Goal: Transaction & Acquisition: Purchase product/service

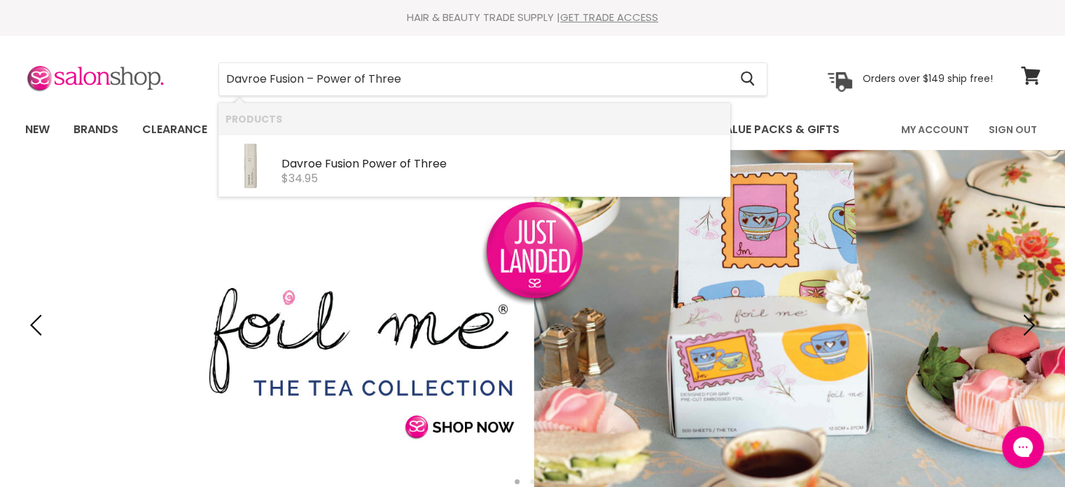
click at [357, 159] on b "Fusion" at bounding box center [342, 163] width 34 height 16
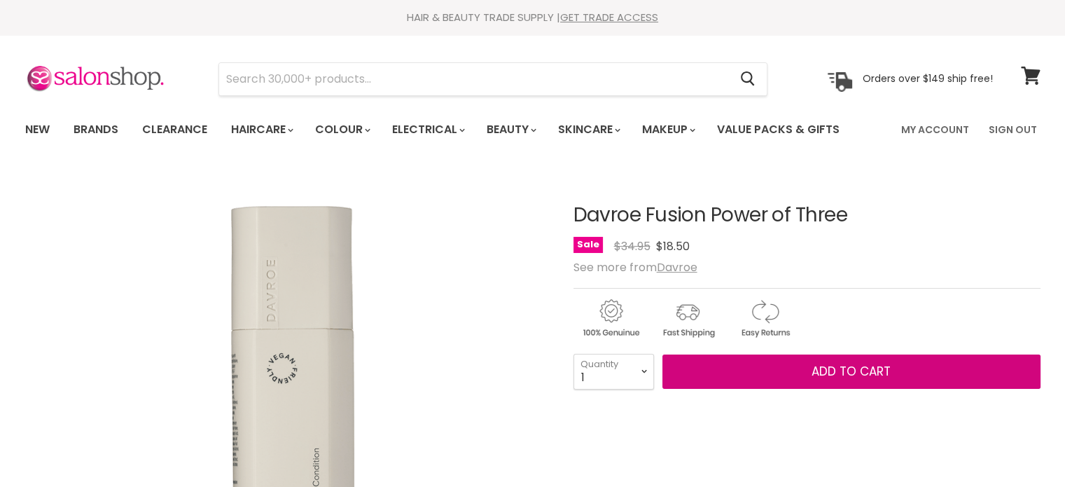
click at [865, 377] on span "Add to cart" at bounding box center [851, 371] width 79 height 17
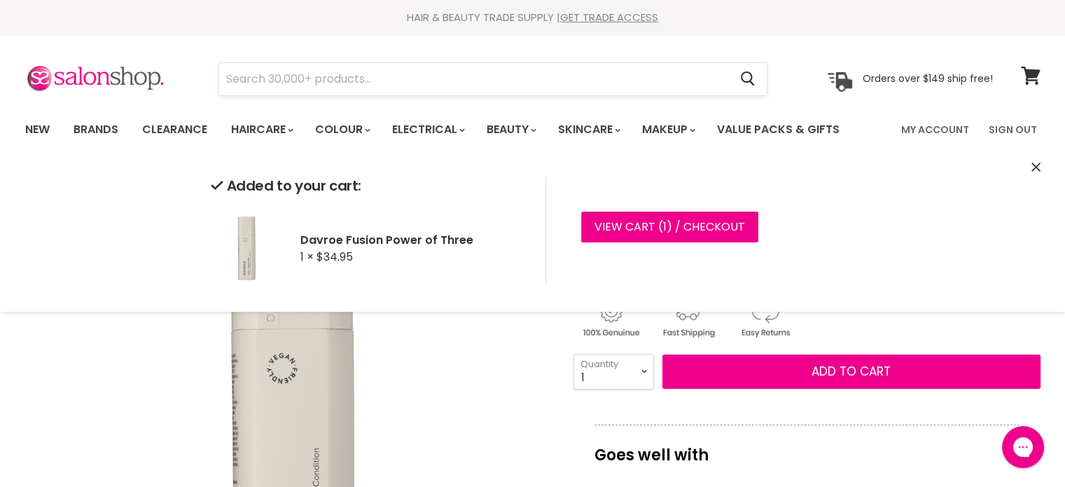
drag, startPoint x: 536, startPoint y: 62, endPoint x: 379, endPoint y: 81, distance: 157.2
click at [379, 81] on input "Search" at bounding box center [474, 79] width 510 height 32
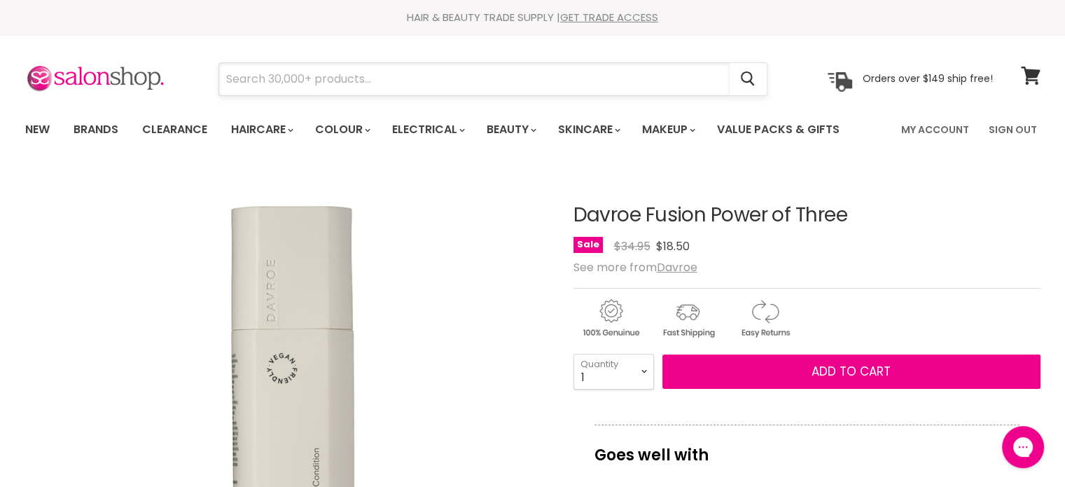
click at [379, 81] on input "Search" at bounding box center [474, 79] width 510 height 32
paste input "Davroe Tame Lemongrass Detangler"
type input "Davroe Tame Lemongrass Detangler"
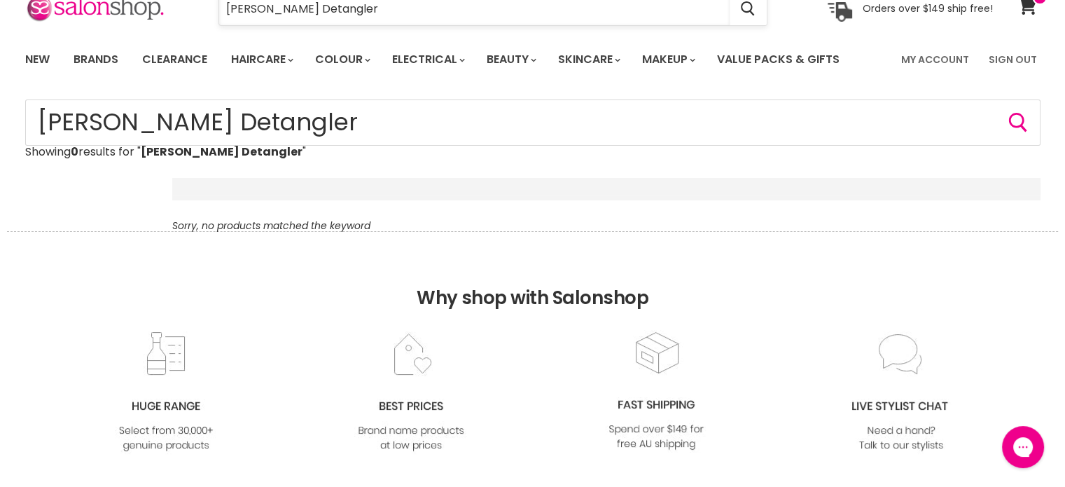
drag, startPoint x: 337, startPoint y: 12, endPoint x: 345, endPoint y: 10, distance: 8.0
click at [337, 11] on input "[PERSON_NAME] Detangler" at bounding box center [474, 9] width 510 height 32
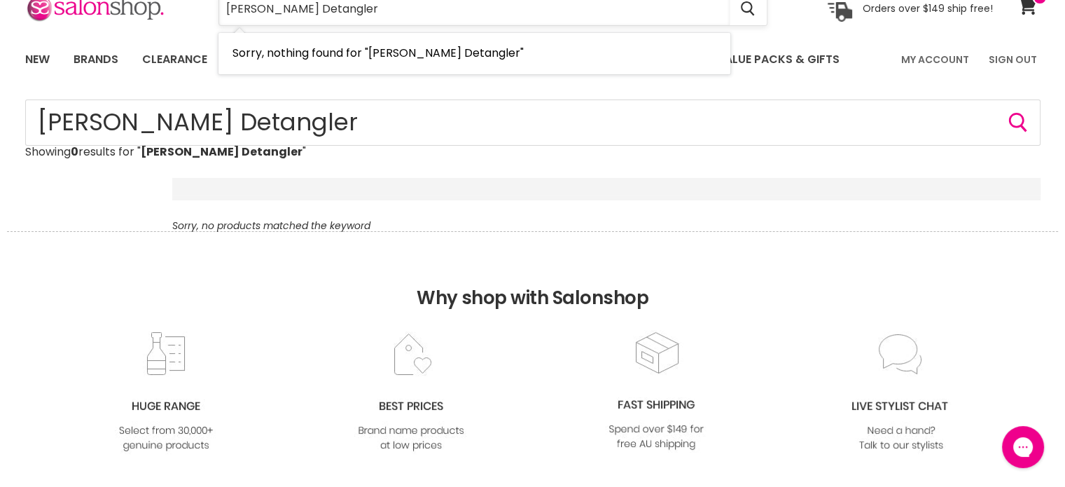
type input "Davroe Tame Lemon grass Detangler"
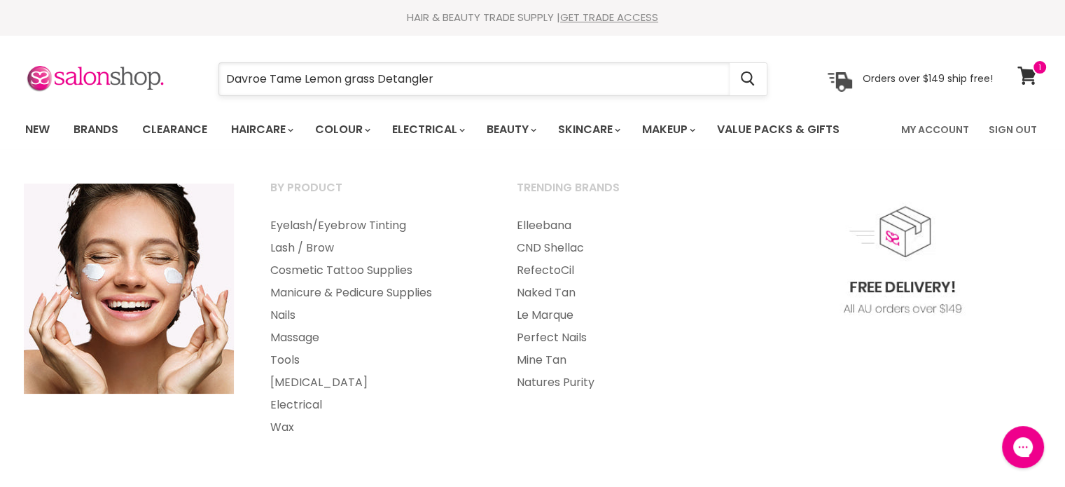
click at [496, 81] on input "Davroe Tame Lemon grass Detangler" at bounding box center [474, 79] width 510 height 32
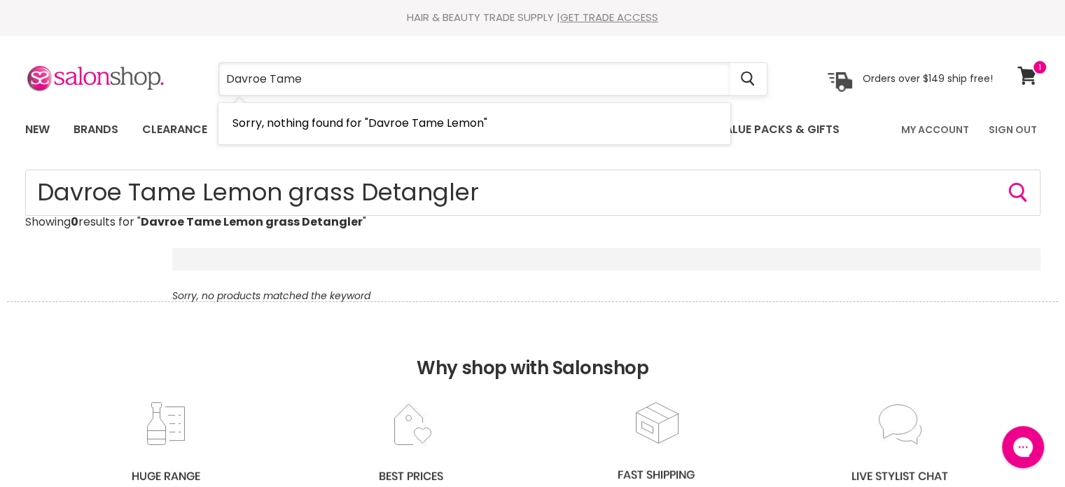
type input "Davroe Tame"
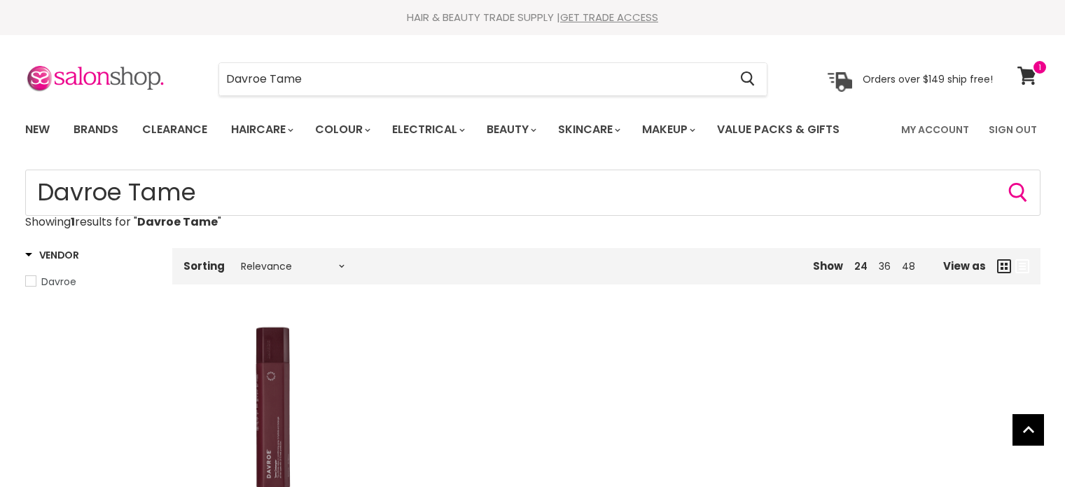
scroll to position [280, 0]
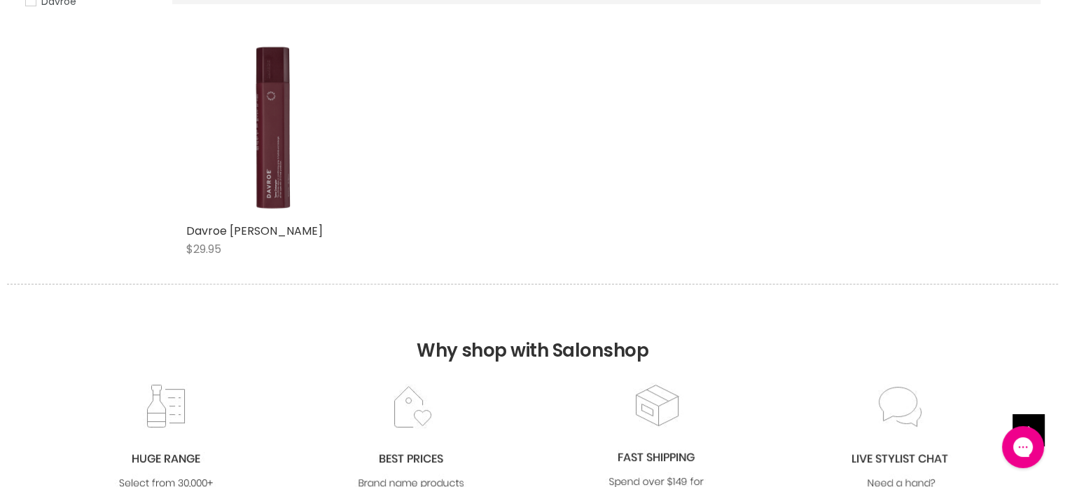
click at [284, 170] on img "Main content" at bounding box center [275, 127] width 179 height 179
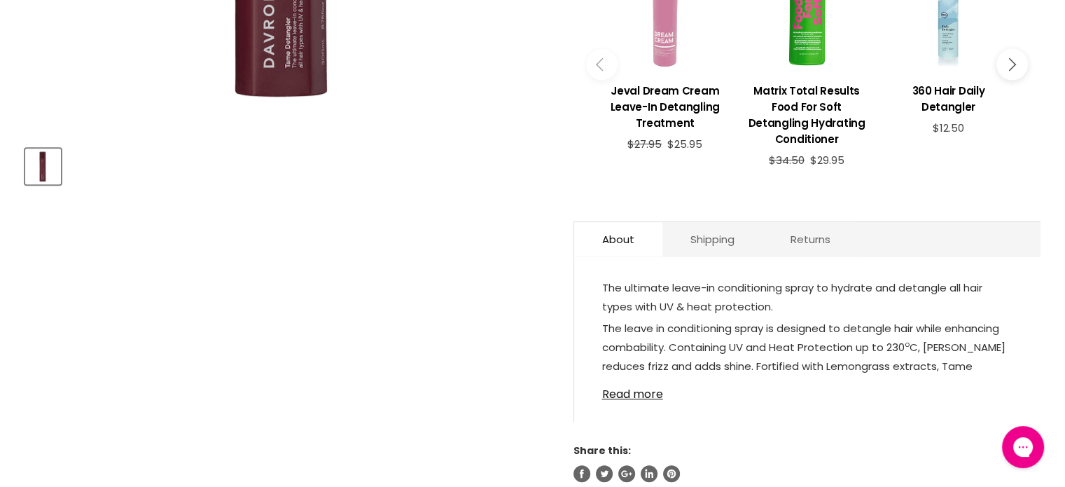
scroll to position [608, 0]
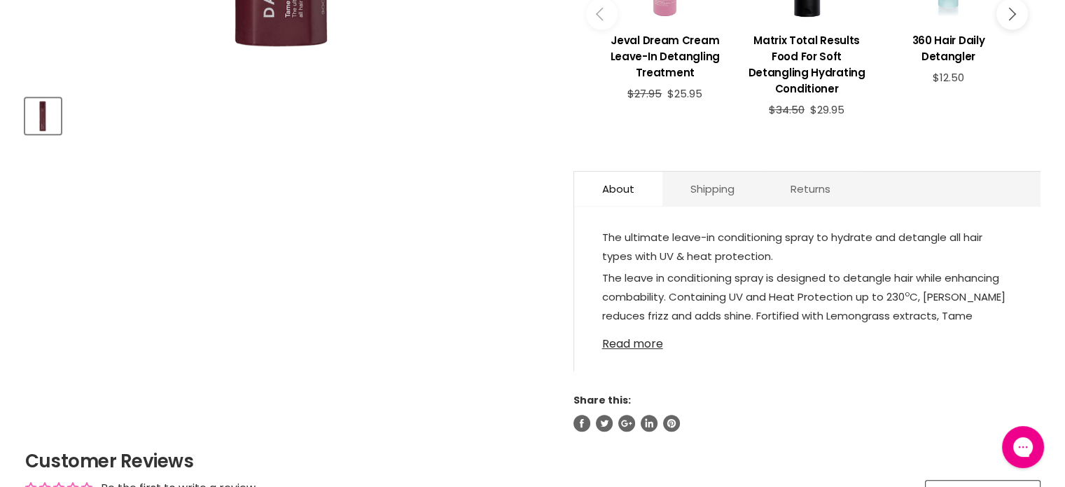
click at [637, 329] on link "Read more" at bounding box center [807, 339] width 410 height 21
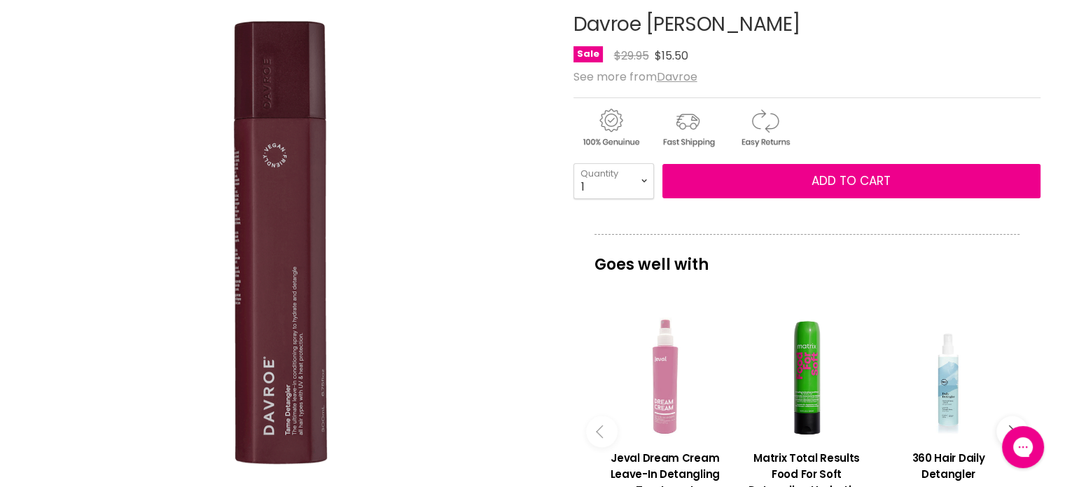
scroll to position [188, 0]
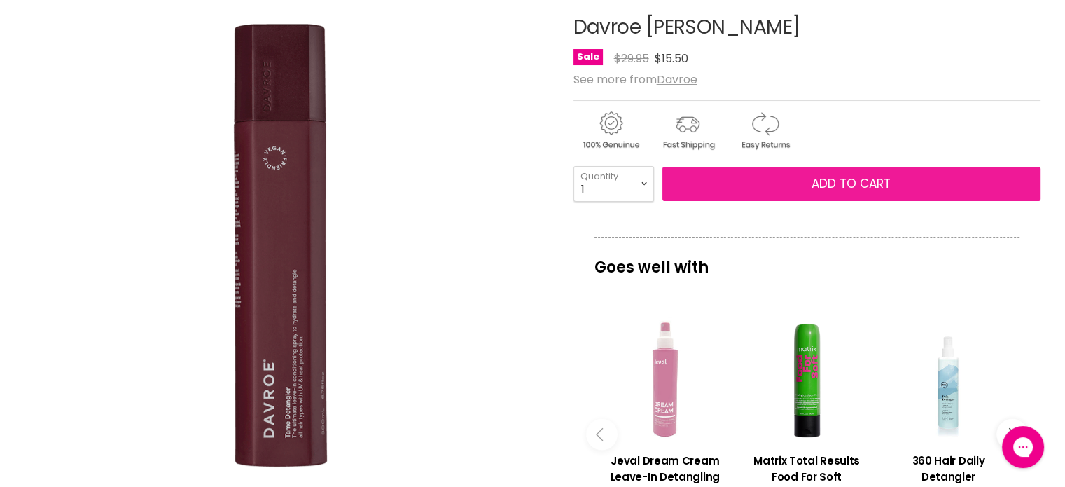
click at [841, 177] on span "Add to cart" at bounding box center [851, 183] width 79 height 17
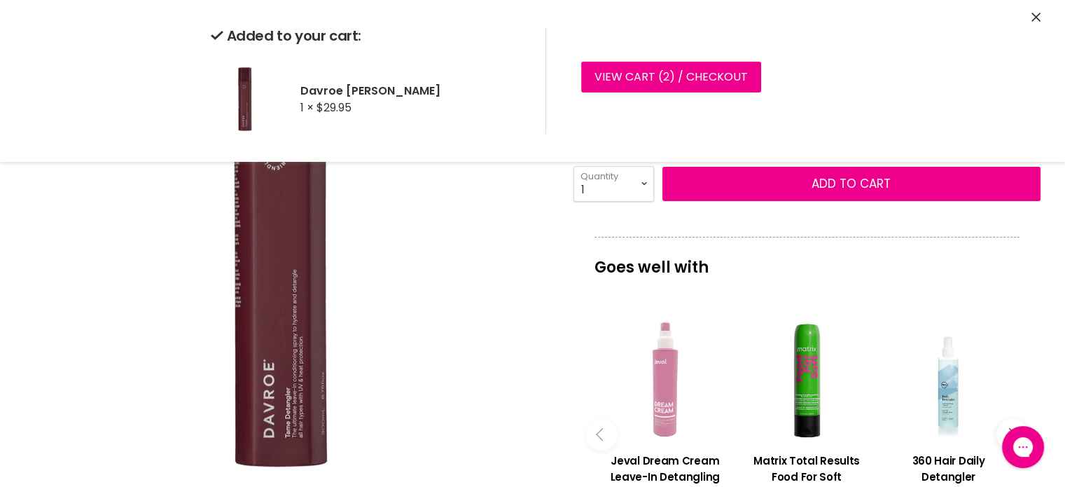
click at [1037, 14] on icon "Close" at bounding box center [1035, 17] width 9 height 9
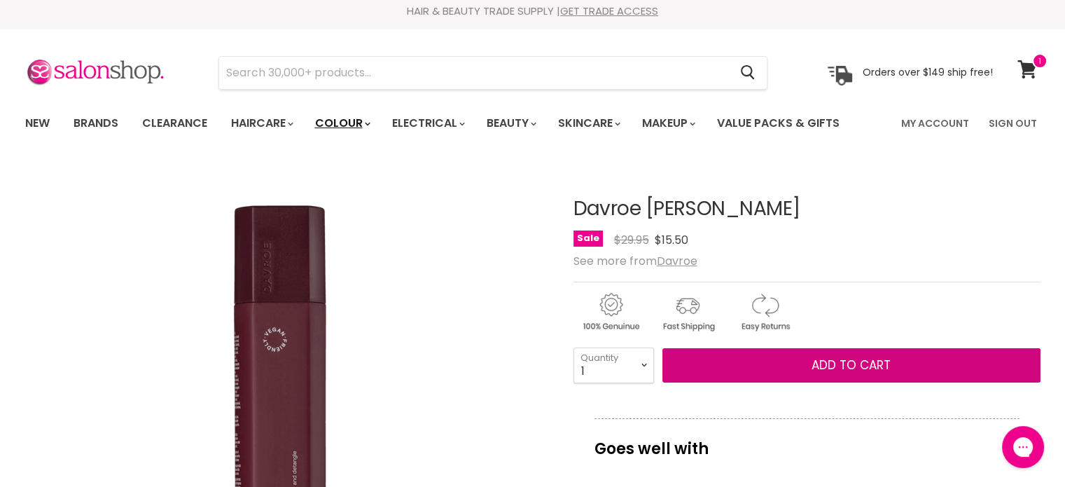
scroll to position [0, 0]
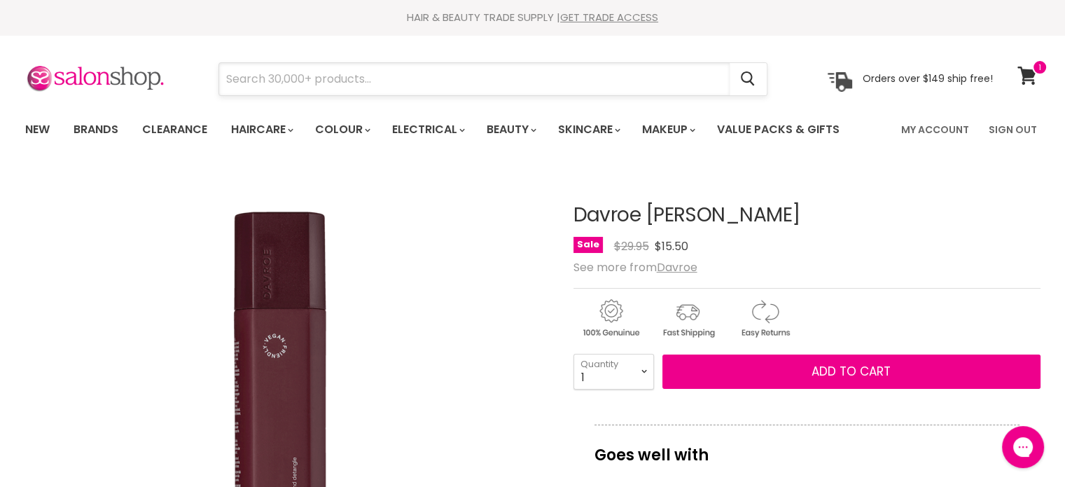
paste input "Davroe Shine Fluid"
type input "Davroe Shine Fluid"
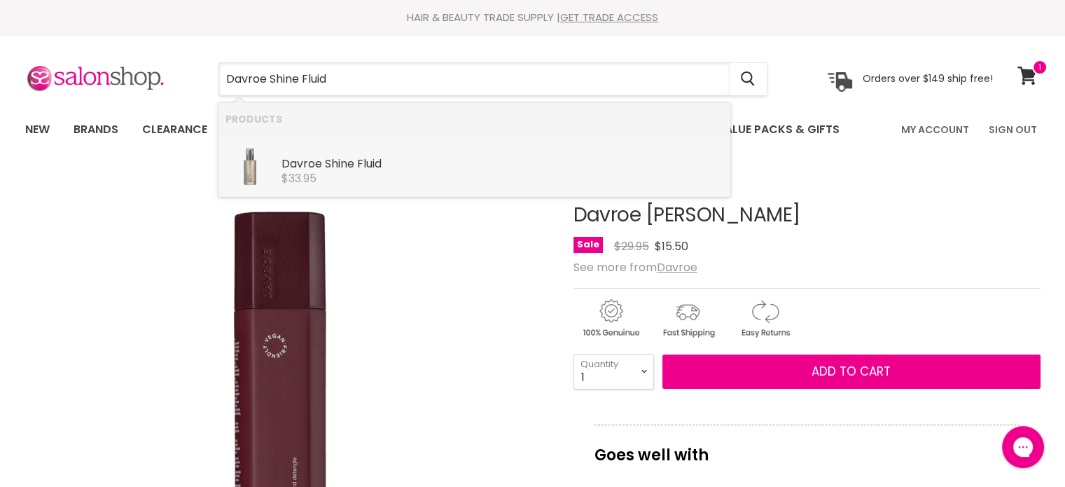
click at [337, 165] on b "Shine" at bounding box center [339, 163] width 29 height 16
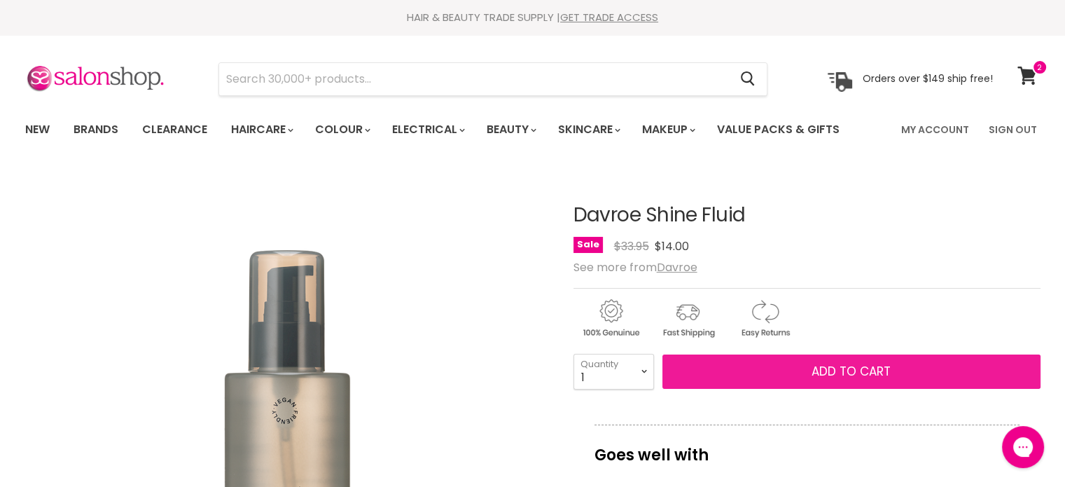
click at [818, 369] on span "Add to cart" at bounding box center [851, 371] width 79 height 17
click at [851, 359] on button "Add to cart" at bounding box center [851, 371] width 378 height 35
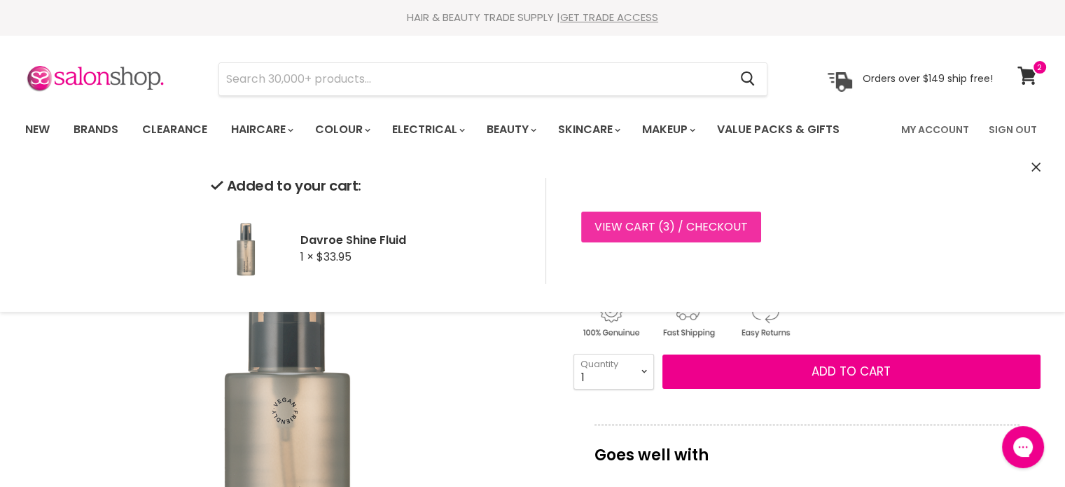
click at [618, 219] on link "View cart ( 3 ) / Checkout" at bounding box center [671, 226] width 180 height 31
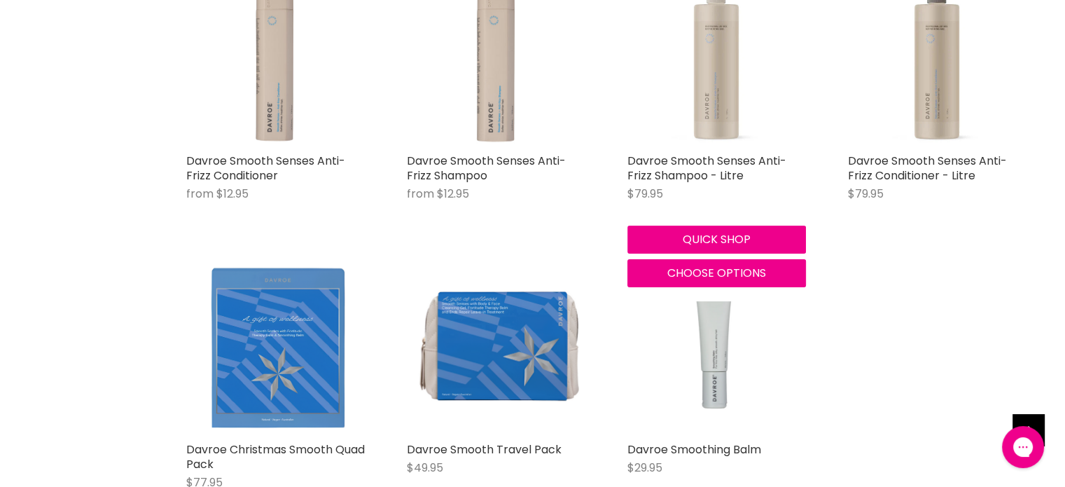
click at [702, 109] on img "Main content" at bounding box center [716, 57] width 179 height 179
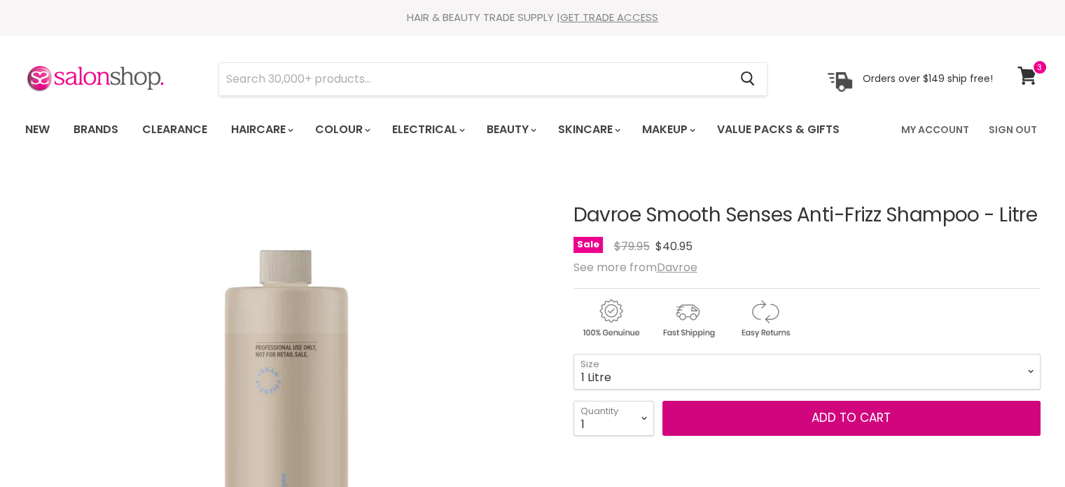
click at [863, 417] on span "Add to cart" at bounding box center [851, 417] width 79 height 17
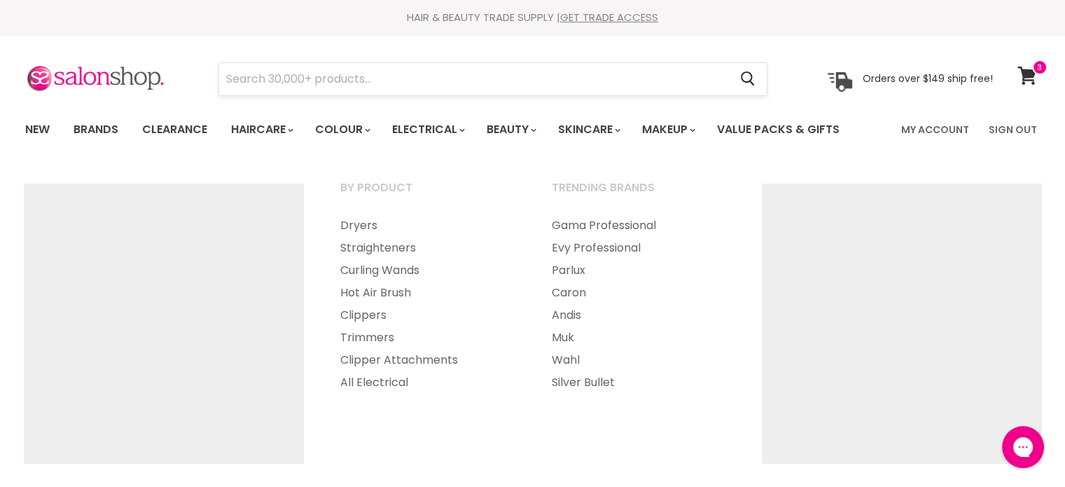
click at [439, 92] on input "Search" at bounding box center [474, 79] width 510 height 32
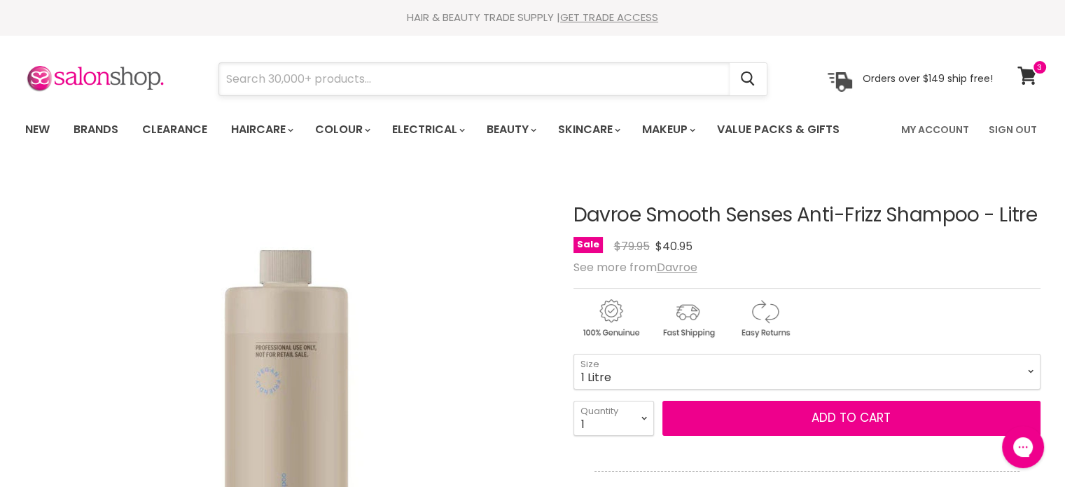
paste input "Davroe Smooth"
type input "Davroe Smooth"
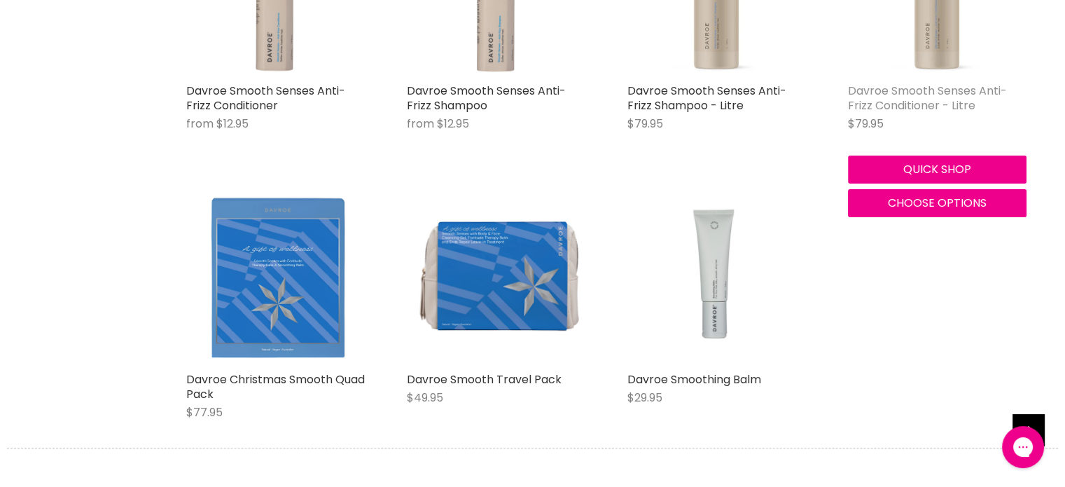
click at [909, 93] on link "Davroe Smooth Senses Anti-Frizz Conditioner - Litre" at bounding box center [927, 98] width 159 height 31
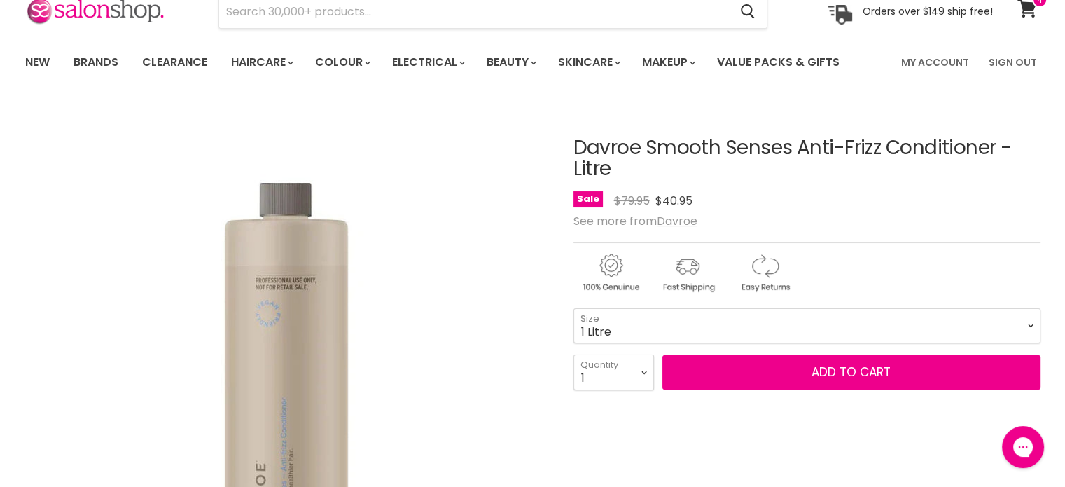
scroll to position [70, 0]
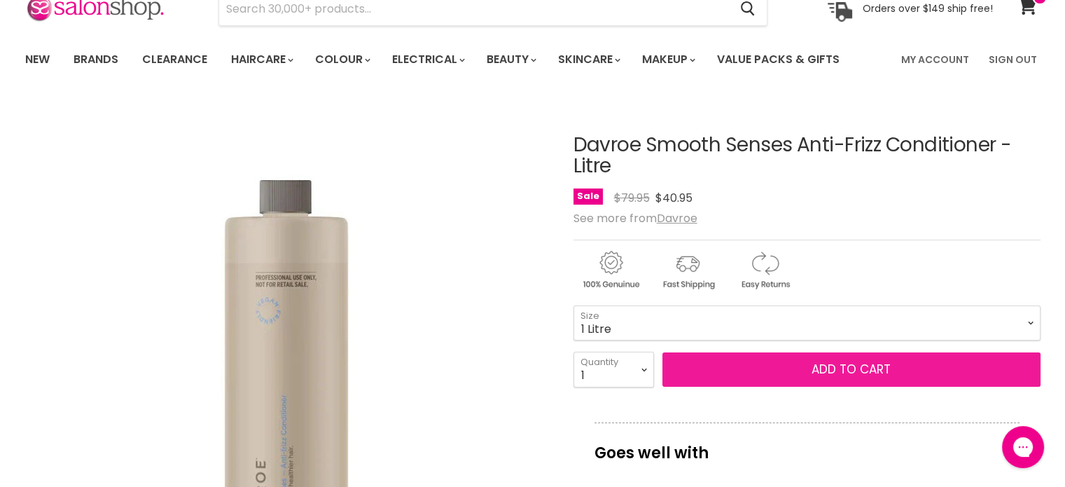
click at [812, 365] on span "Add to cart" at bounding box center [851, 369] width 79 height 17
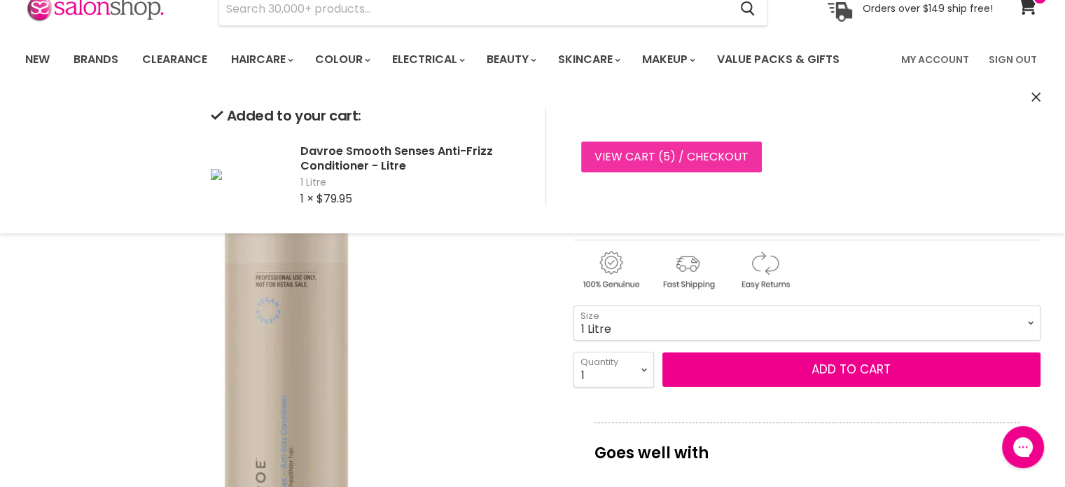
click at [675, 162] on link "View cart ( 5 ) / Checkout" at bounding box center [671, 156] width 181 height 31
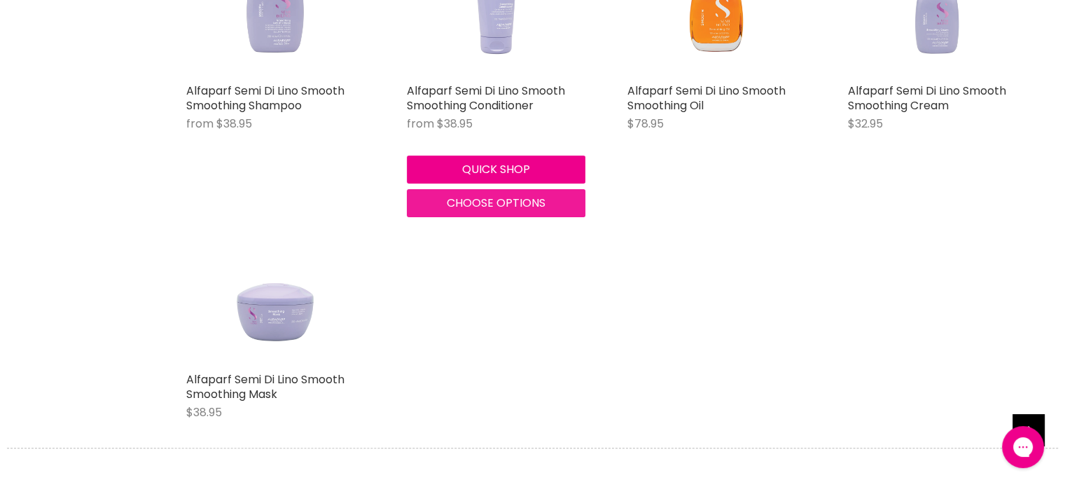
click at [478, 202] on span "Choose options" at bounding box center [496, 203] width 99 height 16
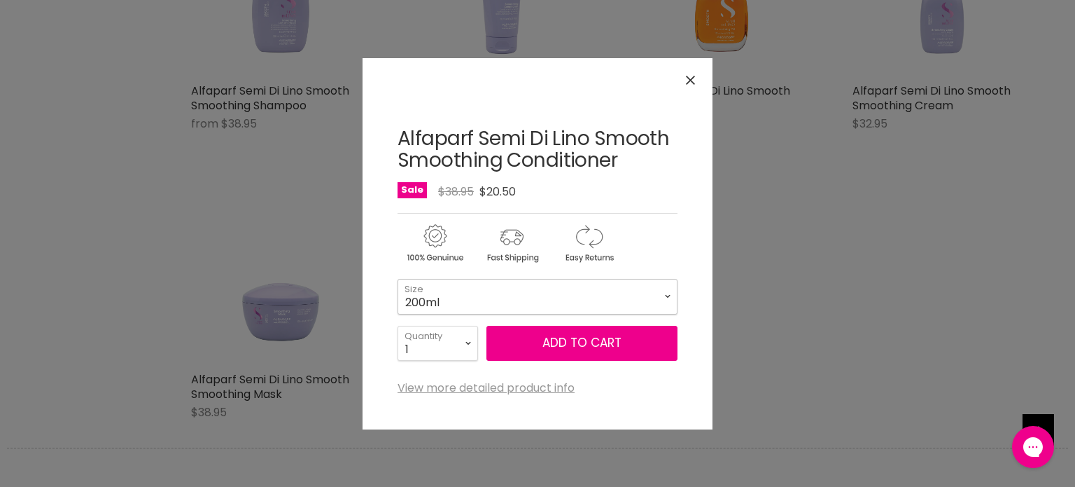
click at [485, 303] on select "200ml 1 Litre" at bounding box center [538, 296] width 280 height 35
click at [398, 279] on select "200ml 1 Litre" at bounding box center [538, 296] width 280 height 35
select select "1 Litre"
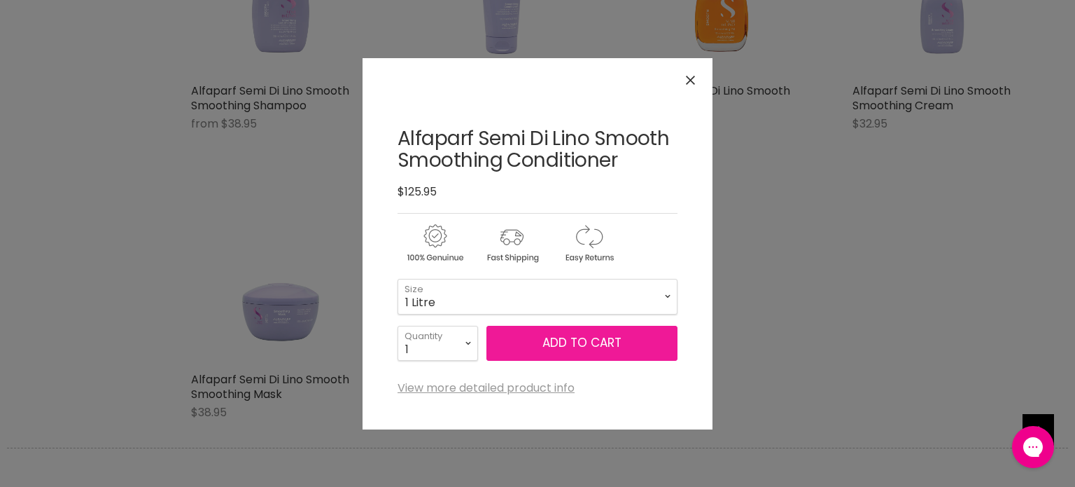
click at [588, 342] on button "Add to cart" at bounding box center [582, 343] width 191 height 35
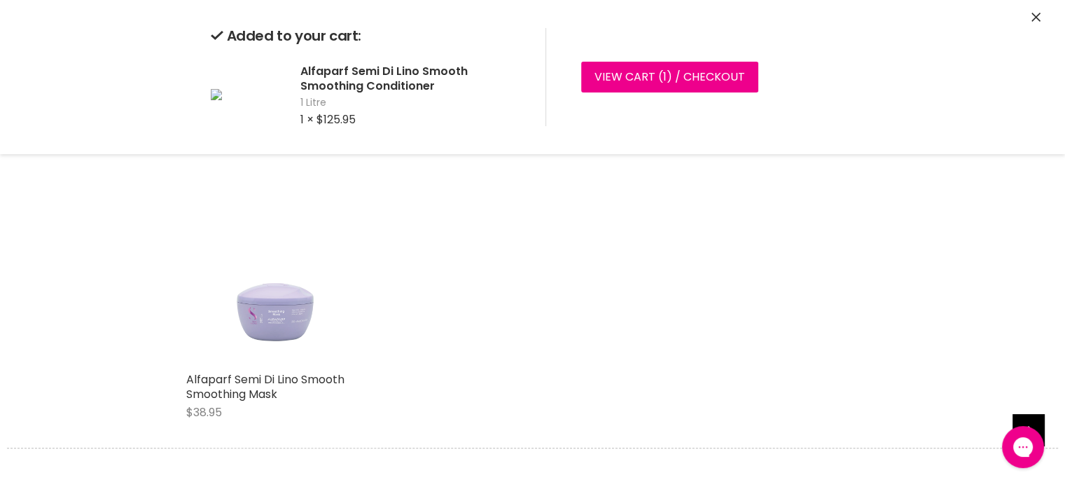
click at [1031, 18] on icon "Close" at bounding box center [1035, 17] width 9 height 9
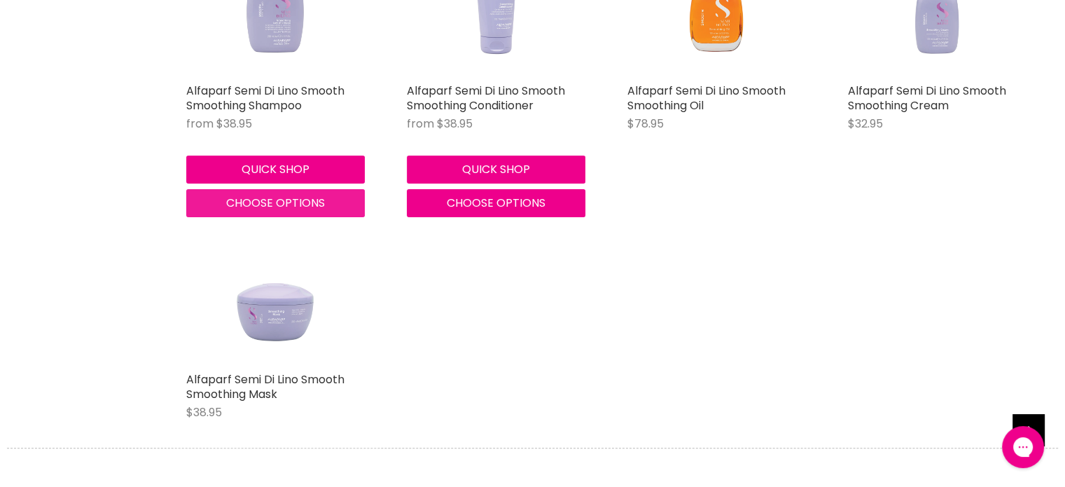
click at [307, 204] on span "Choose options" at bounding box center [275, 203] width 99 height 16
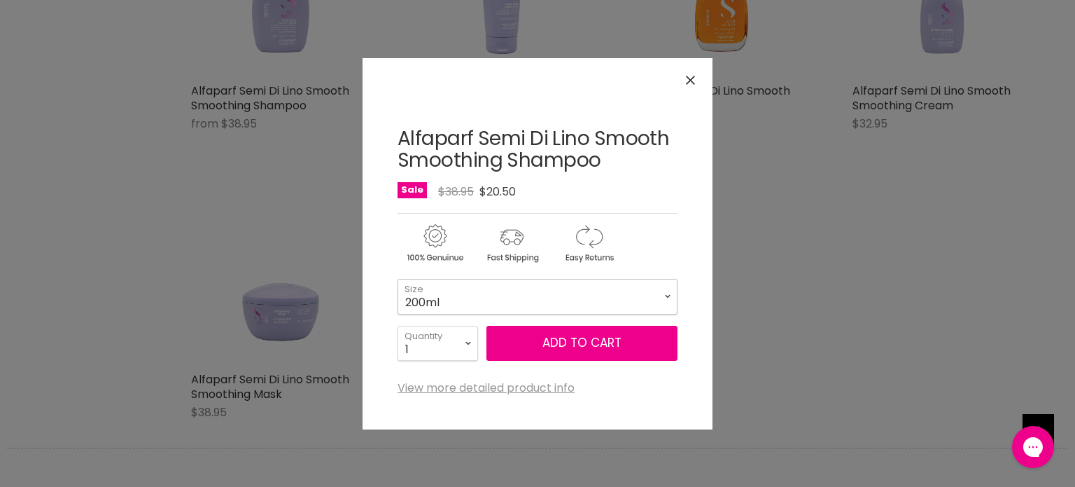
click at [461, 293] on select "200ml 1 Litre" at bounding box center [538, 296] width 280 height 35
click at [398, 279] on select "200ml 1 Litre" at bounding box center [538, 296] width 280 height 35
select select "1 Litre"
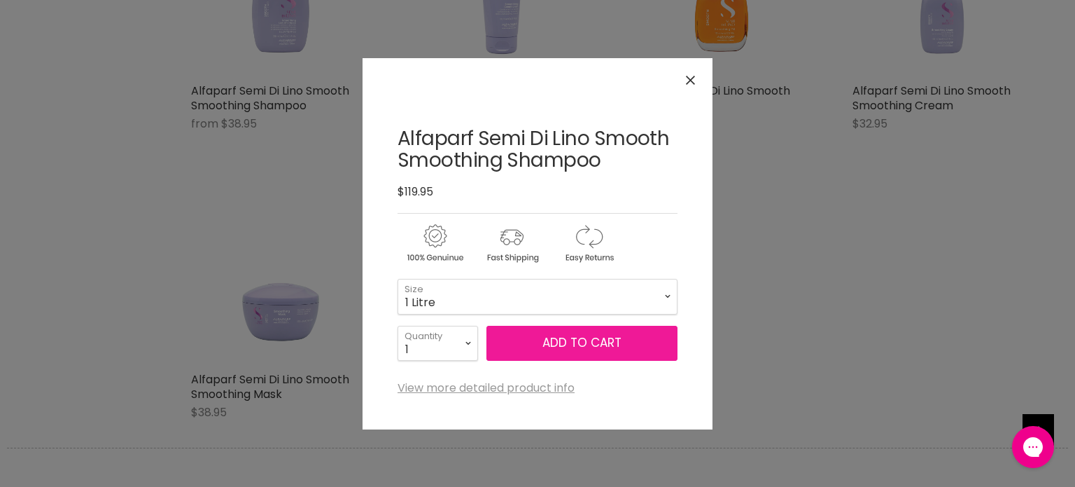
click at [565, 345] on button "Add to cart" at bounding box center [582, 343] width 191 height 35
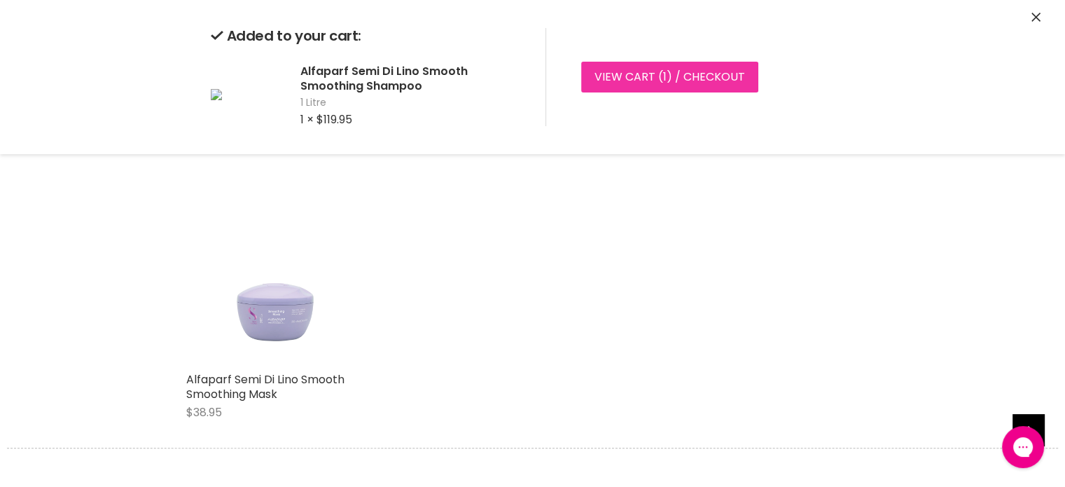
click at [635, 76] on link "View cart ( 1 ) / Checkout" at bounding box center [669, 77] width 177 height 31
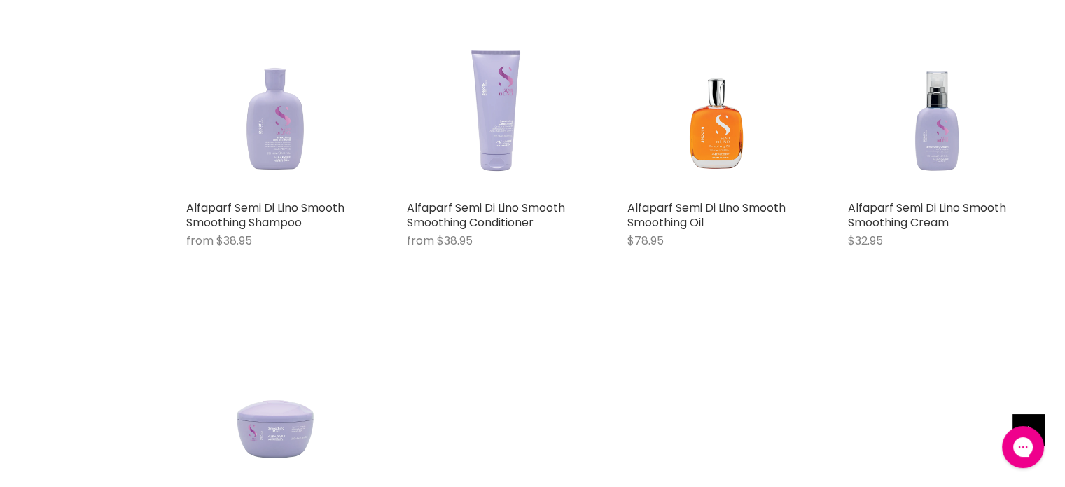
click at [269, 151] on img "Main content" at bounding box center [275, 104] width 179 height 179
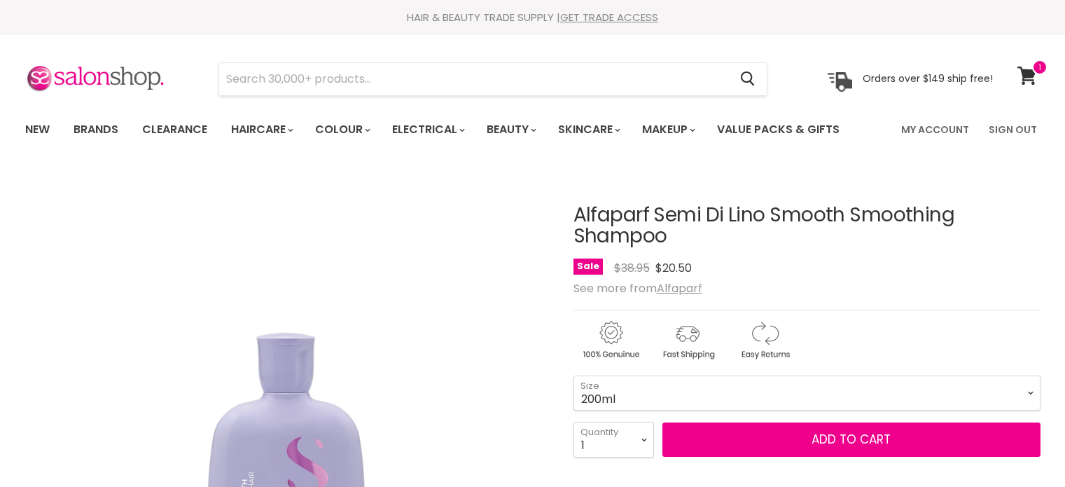
scroll to position [140, 0]
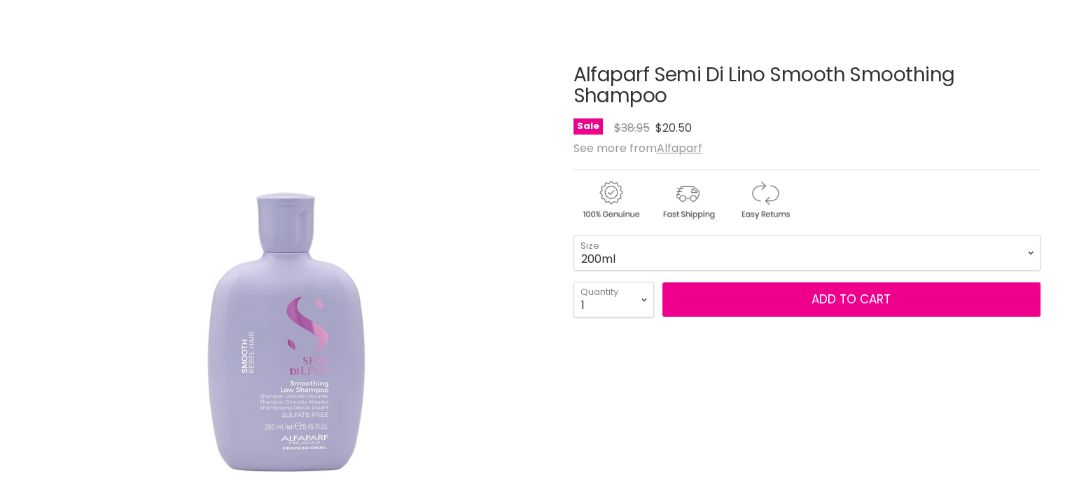
click at [699, 271] on form "200ml - $20.50 1 Litre - $20.50 200ml 1 Litre Size 1 2 3 4 5 6 7 8" at bounding box center [806, 276] width 467 height 82
click at [635, 262] on select "200ml 1 Litre" at bounding box center [806, 252] width 467 height 35
click at [573, 235] on select "200ml 1 Litre" at bounding box center [806, 252] width 467 height 35
select select "1 Litre"
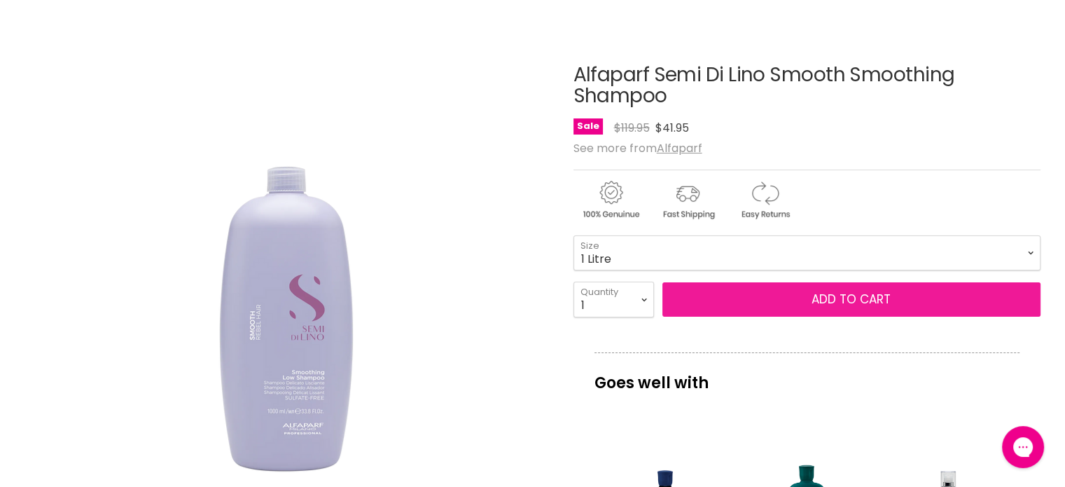
click at [854, 303] on button "Add to cart" at bounding box center [851, 299] width 378 height 35
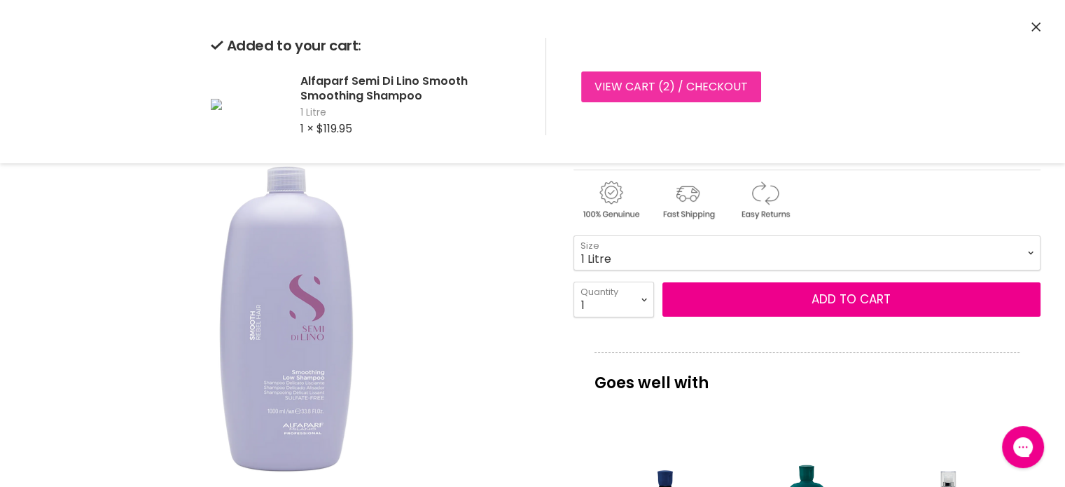
click at [622, 90] on link "View cart ( 2 ) / Checkout" at bounding box center [671, 86] width 180 height 31
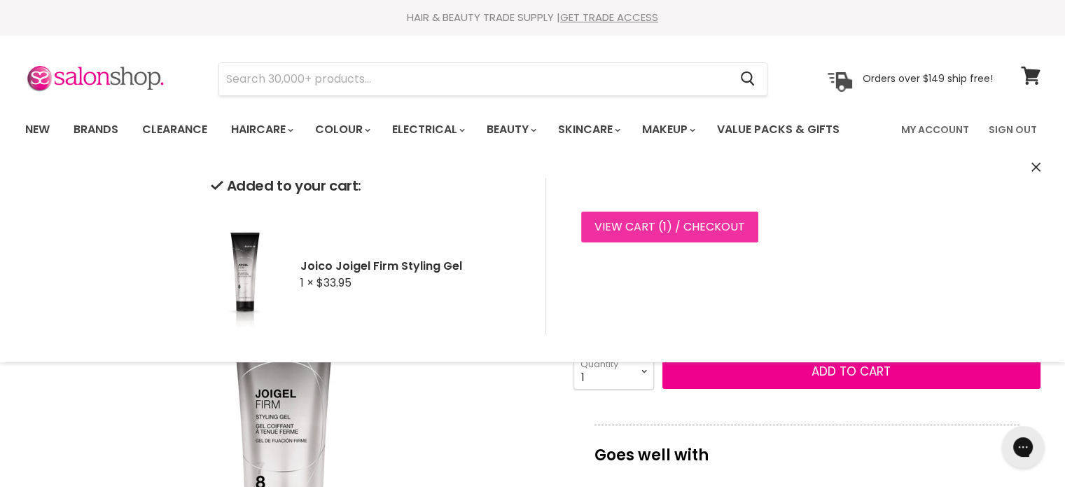
click at [685, 221] on link "View cart ( 1 ) / Checkout" at bounding box center [669, 226] width 177 height 31
